Goal: Information Seeking & Learning: Learn about a topic

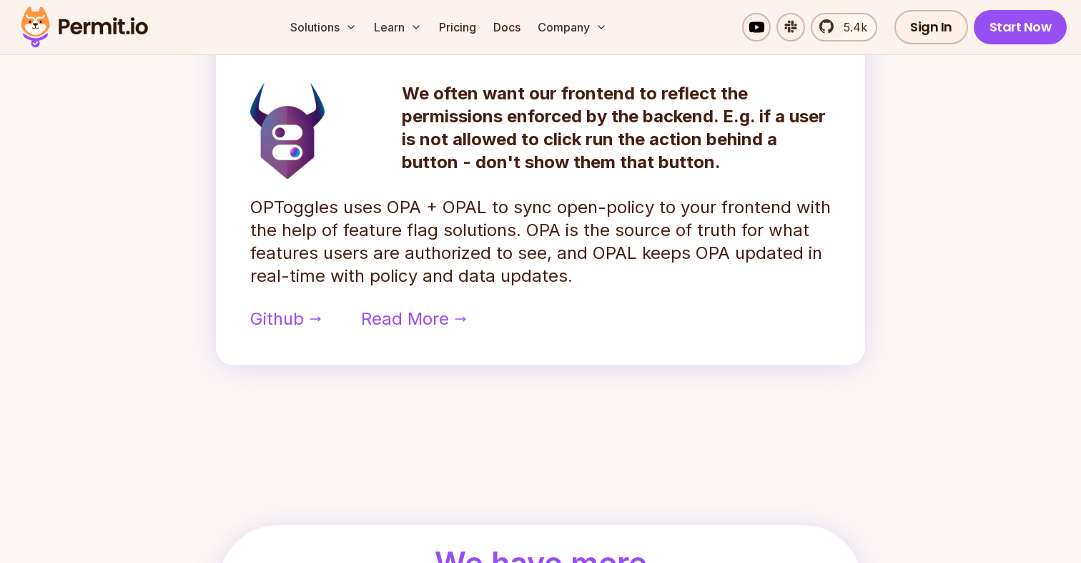
scroll to position [964, 0]
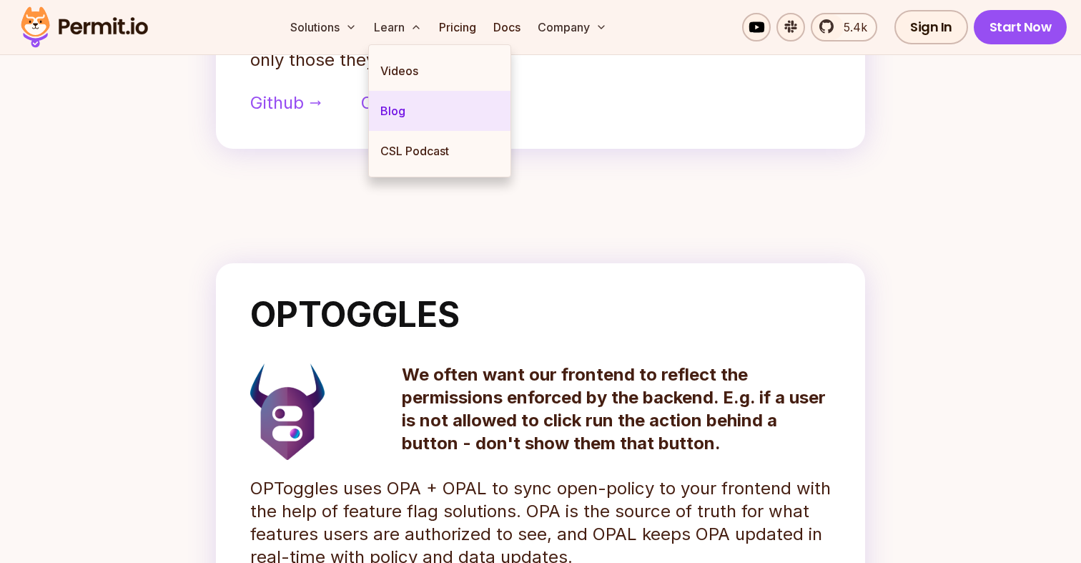
click at [395, 109] on link "Blog" at bounding box center [440, 111] width 142 height 40
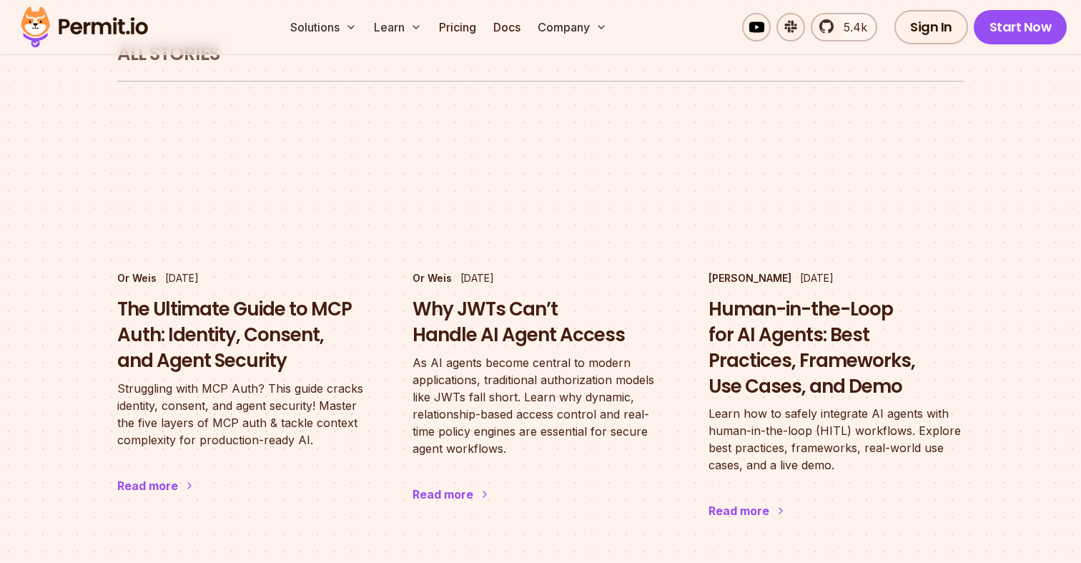
scroll to position [899, 0]
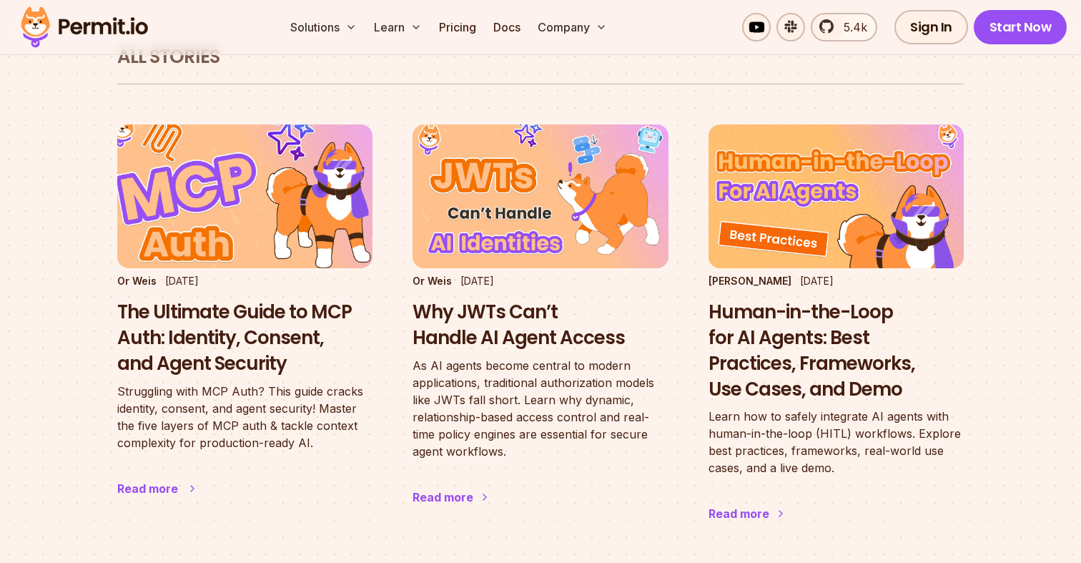
click at [287, 300] on h3 "The Ultimate Guide to MCP Auth: Identity, Consent, and Agent Security" at bounding box center [244, 338] width 255 height 77
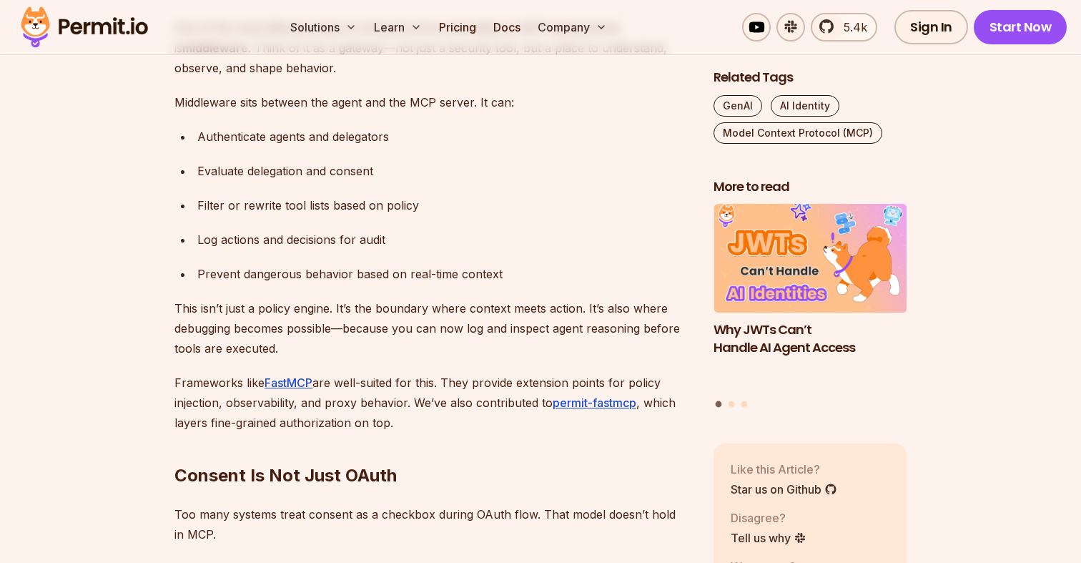
scroll to position [3222, 0]
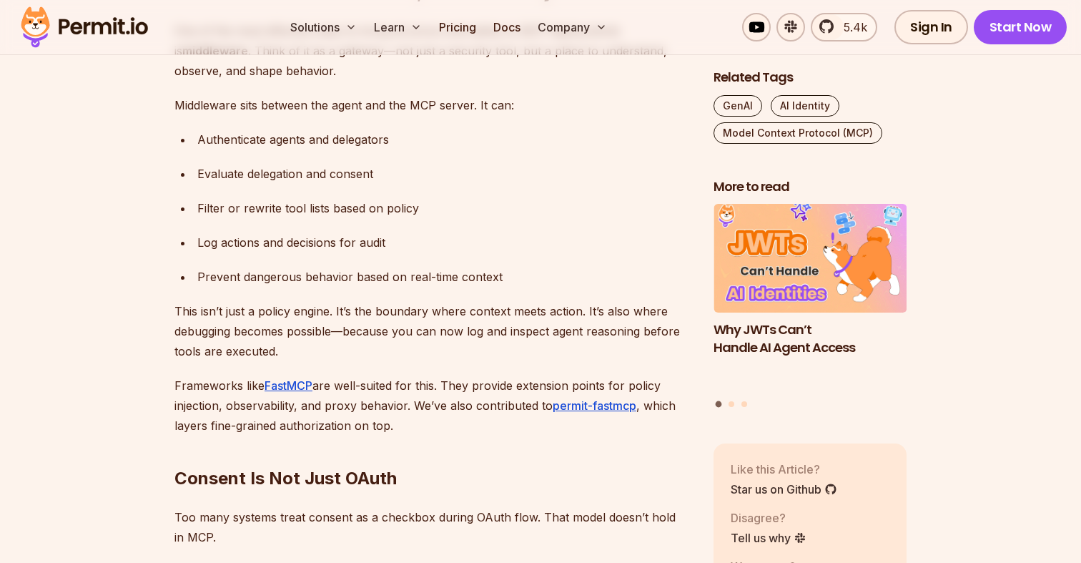
click at [265, 141] on div "Authenticate agents and delegators" at bounding box center [443, 139] width 493 height 20
click at [267, 177] on div "Evaluate delegation and consent" at bounding box center [443, 174] width 493 height 20
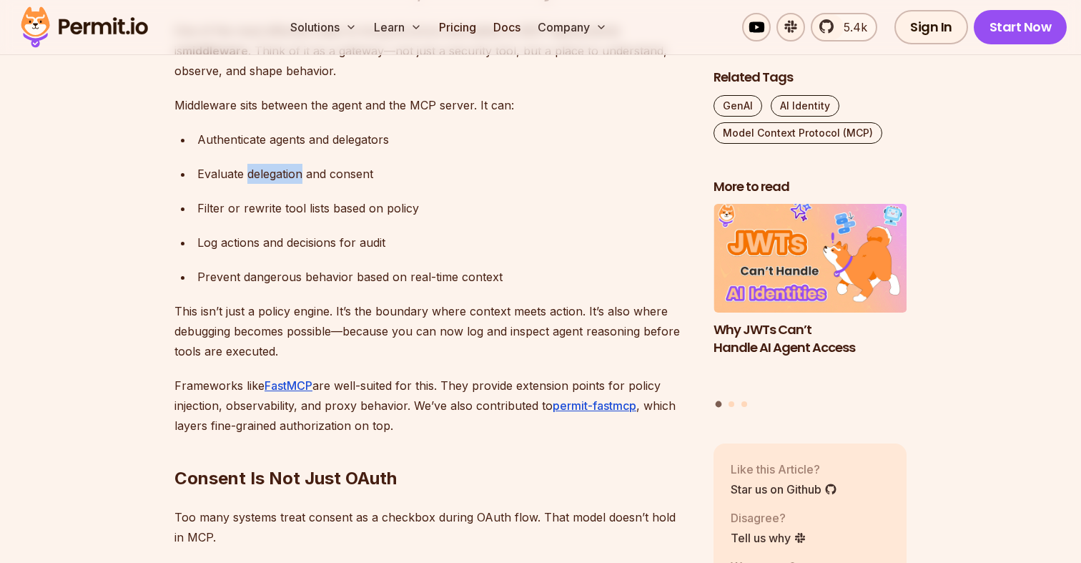
click at [267, 177] on div "Evaluate delegation and consent" at bounding box center [443, 174] width 493 height 20
click at [267, 208] on div "Filter or rewrite tool lists based on policy" at bounding box center [443, 208] width 493 height 20
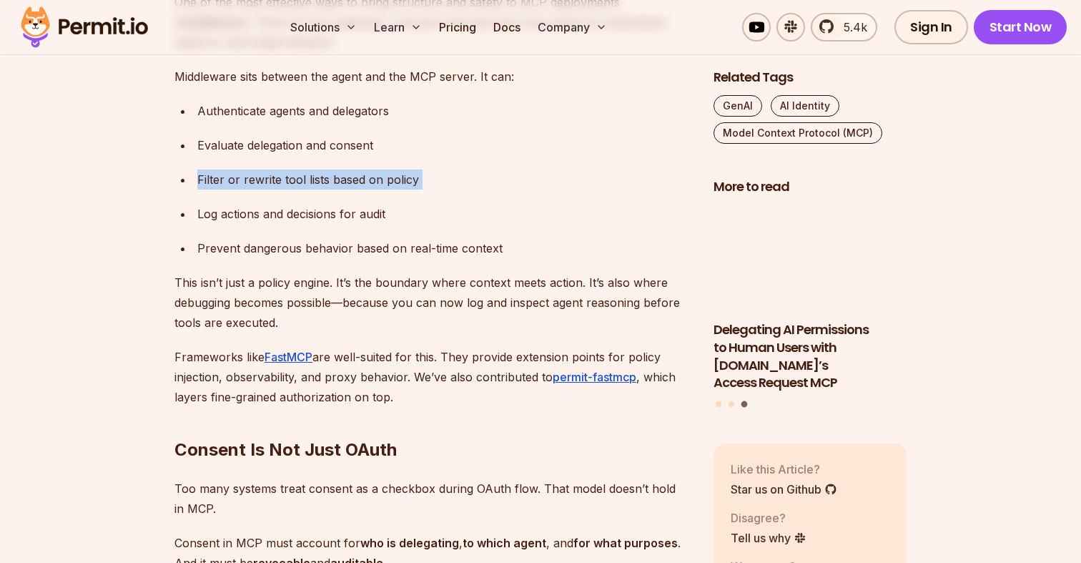
scroll to position [3251, 0]
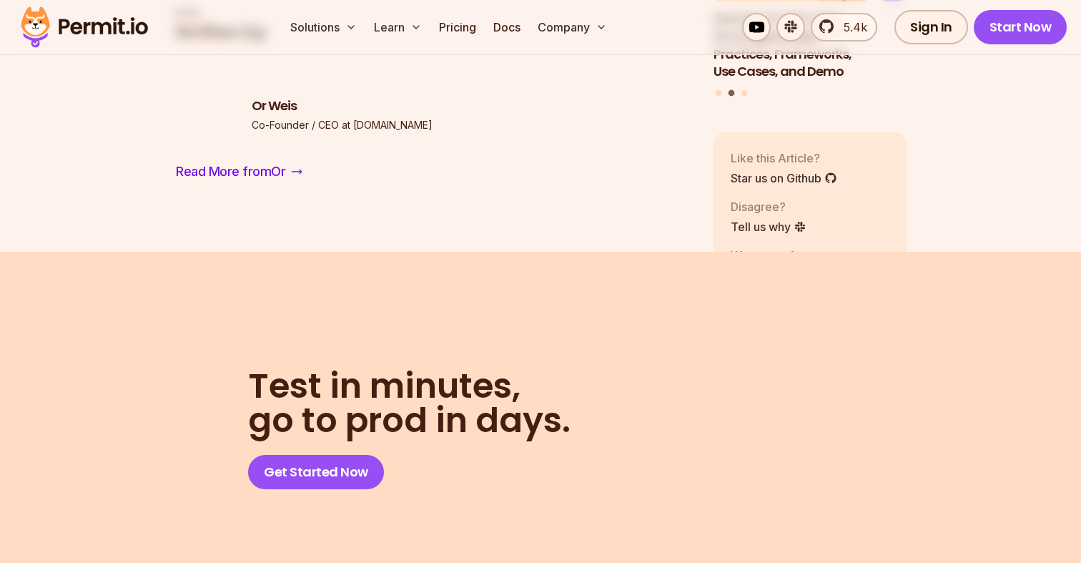
scroll to position [4889, 0]
